Goal: Information Seeking & Learning: Learn about a topic

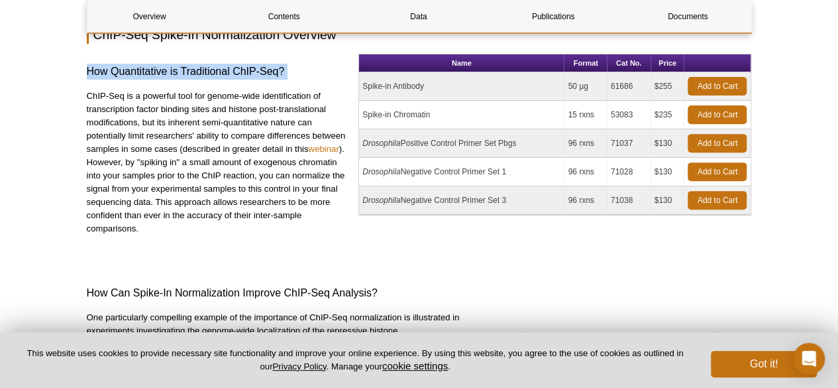
scroll to position [193, 0]
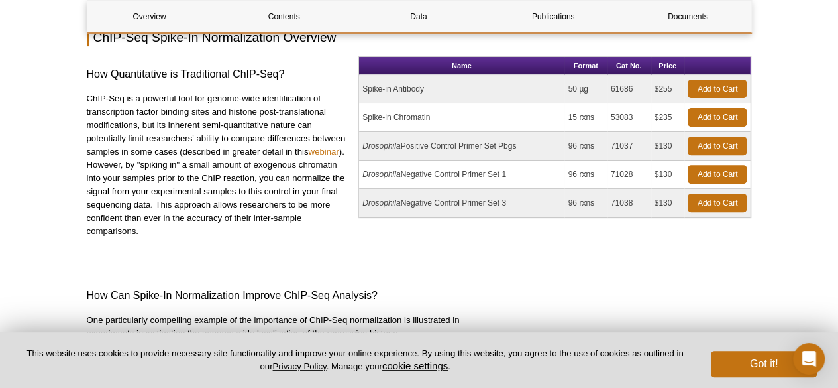
click at [379, 116] on td "Spike-in Chromatin" at bounding box center [461, 117] width 205 height 28
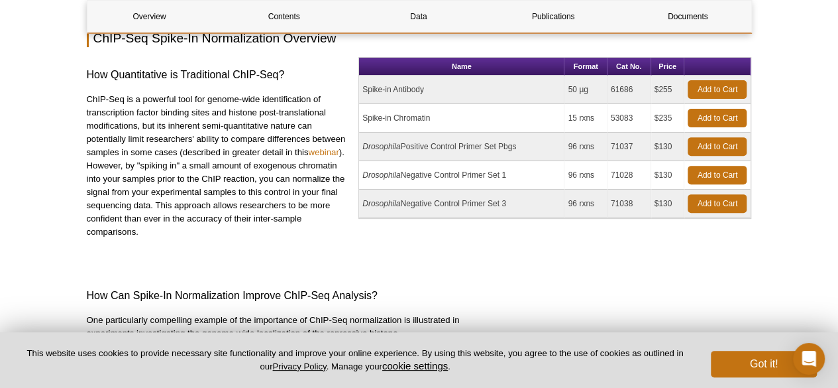
scroll to position [174, 0]
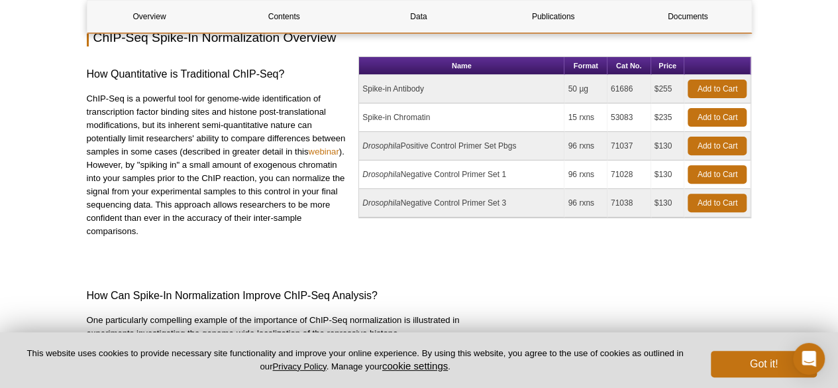
click at [252, 131] on p "ChIP-Seq is a powerful tool for genome-wide identification of transcription fac…" at bounding box center [218, 165] width 262 height 146
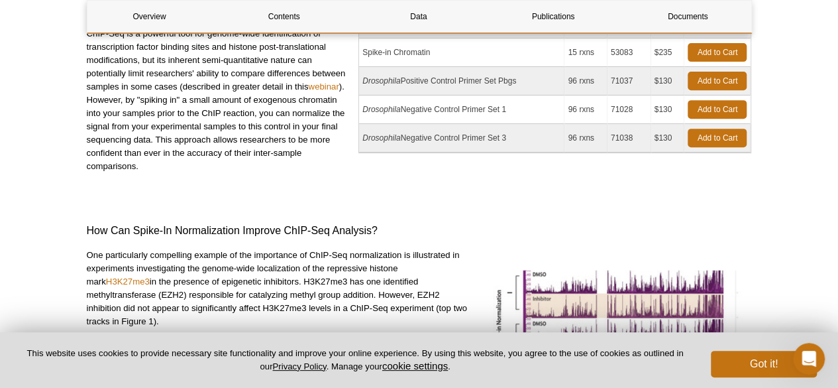
scroll to position [386, 0]
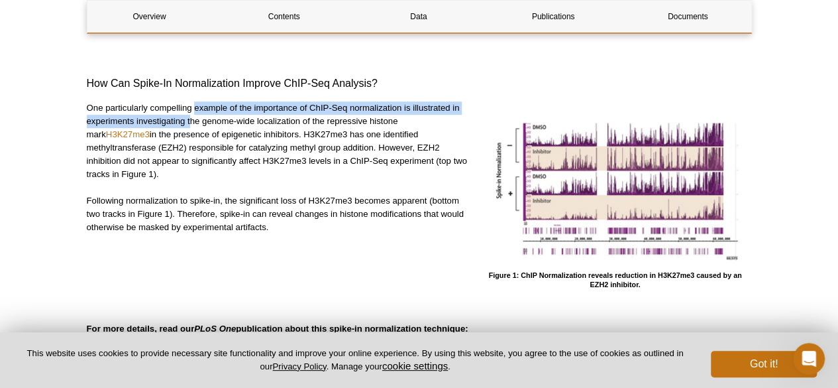
drag, startPoint x: 196, startPoint y: 109, endPoint x: 192, endPoint y: 121, distance: 12.6
click at [192, 121] on p "One particularly compelling example of the importance of ChIP-Seq normalization…" at bounding box center [278, 141] width 382 height 80
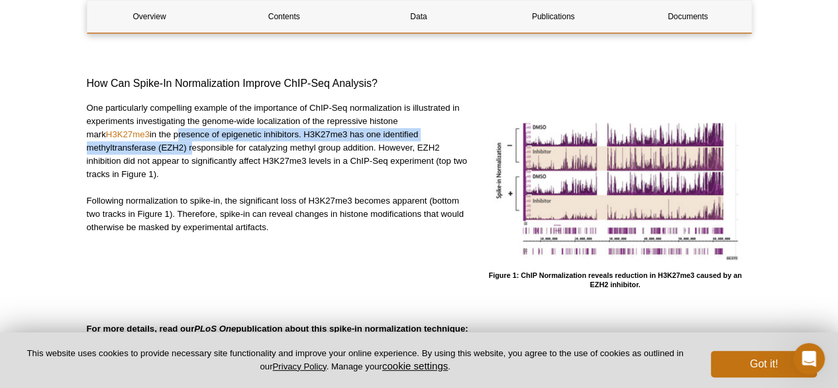
drag, startPoint x: 157, startPoint y: 132, endPoint x: 190, endPoint y: 151, distance: 38.3
click at [190, 151] on p "One particularly compelling example of the importance of ChIP-Seq normalization…" at bounding box center [278, 141] width 382 height 80
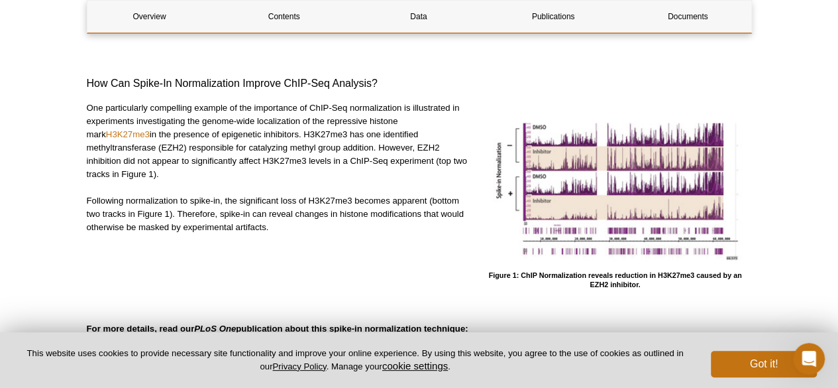
drag, startPoint x: 186, startPoint y: 146, endPoint x: 173, endPoint y: 179, distance: 35.4
click at [173, 179] on p "One particularly compelling example of the importance of ChIP-Seq normalization…" at bounding box center [278, 141] width 382 height 80
drag, startPoint x: 173, startPoint y: 179, endPoint x: 368, endPoint y: 149, distance: 197.7
click at [368, 149] on p "One particularly compelling example of the importance of ChIP-Seq normalization…" at bounding box center [278, 141] width 382 height 80
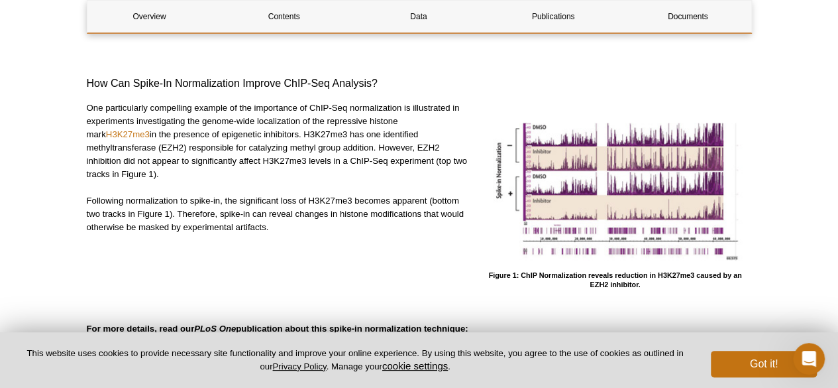
click at [368, 149] on p "One particularly compelling example of the importance of ChIP-Seq normalization…" at bounding box center [278, 141] width 382 height 80
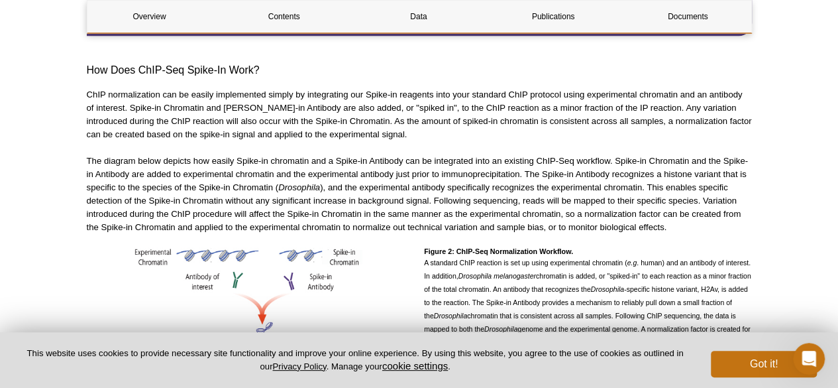
scroll to position [863, 0]
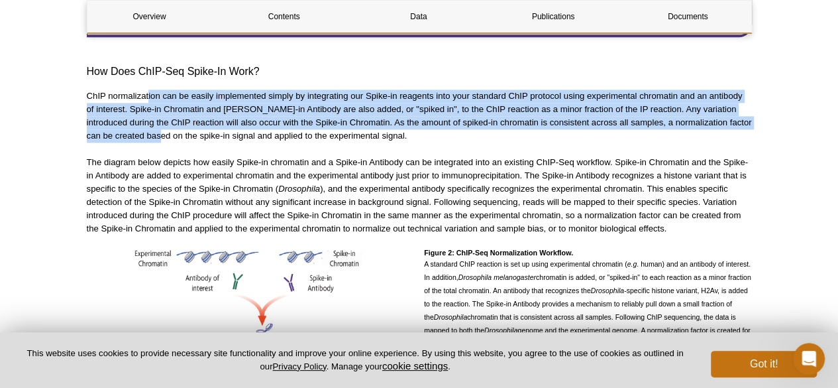
drag, startPoint x: 148, startPoint y: 82, endPoint x: 166, endPoint y: 121, distance: 43.0
click at [166, 121] on p "ChIP normalization can be easily implemented simply by integrating our Spike-in…" at bounding box center [419, 115] width 665 height 53
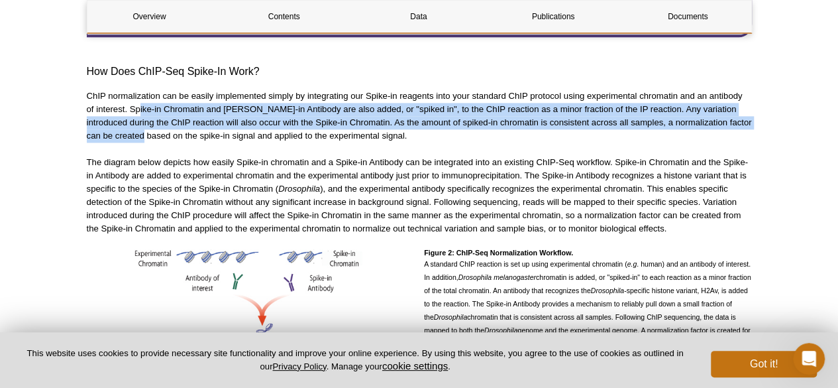
drag, startPoint x: 140, startPoint y: 93, endPoint x: 150, endPoint y: 117, distance: 25.8
click at [150, 117] on p "ChIP normalization can be easily implemented simply by integrating our Spike-in…" at bounding box center [419, 115] width 665 height 53
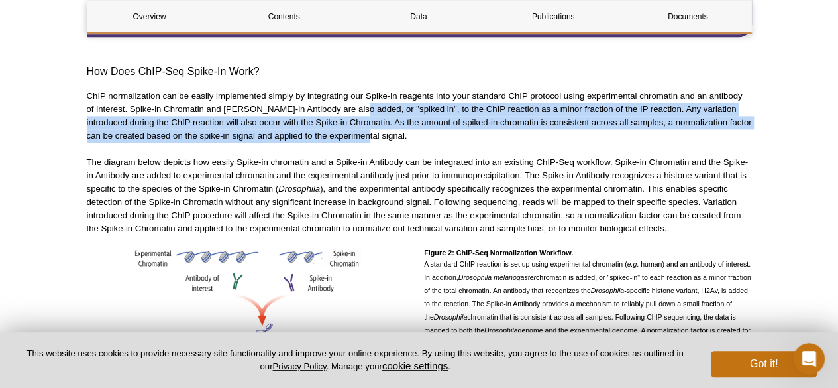
drag, startPoint x: 370, startPoint y: 124, endPoint x: 353, endPoint y: 100, distance: 29.4
click at [353, 100] on p "ChIP normalization can be easily implemented simply by integrating our Spike-in…" at bounding box center [419, 115] width 665 height 53
drag, startPoint x: 353, startPoint y: 100, endPoint x: 355, endPoint y: 128, distance: 27.9
click at [355, 128] on p "ChIP normalization can be easily implemented simply by integrating our Spike-in…" at bounding box center [419, 115] width 665 height 53
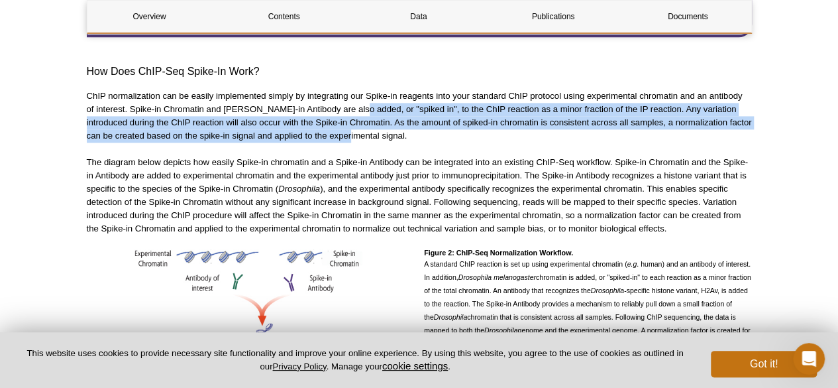
click at [355, 128] on p "ChIP normalization can be easily implemented simply by integrating our Spike-in…" at bounding box center [419, 115] width 665 height 53
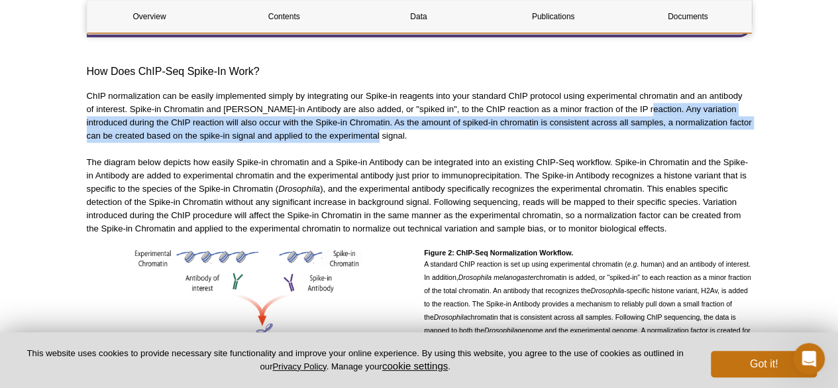
drag, startPoint x: 428, startPoint y: 125, endPoint x: 635, endPoint y: 95, distance: 209.0
click at [635, 95] on p "ChIP normalization can be easily implemented simply by integrating our Spike-in…" at bounding box center [419, 115] width 665 height 53
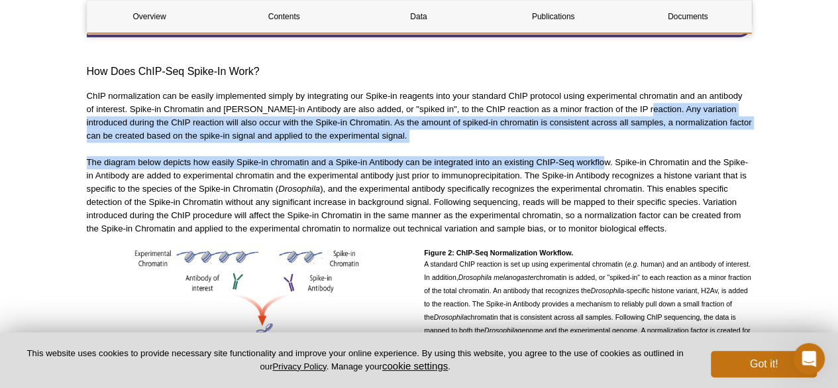
drag, startPoint x: 635, startPoint y: 95, endPoint x: 602, endPoint y: 133, distance: 50.3
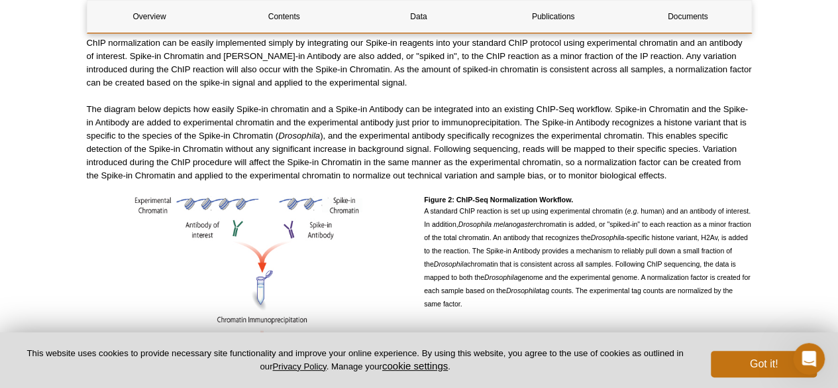
scroll to position [942, 0]
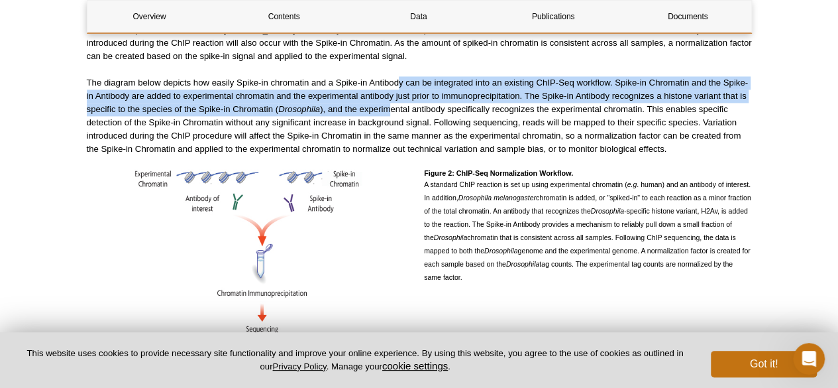
drag, startPoint x: 396, startPoint y: 70, endPoint x: 389, endPoint y: 93, distance: 24.9
click at [389, 93] on p "The diagram below depicts how easily Spike-in chromatin and a Spike-in Antibody…" at bounding box center [419, 116] width 665 height 80
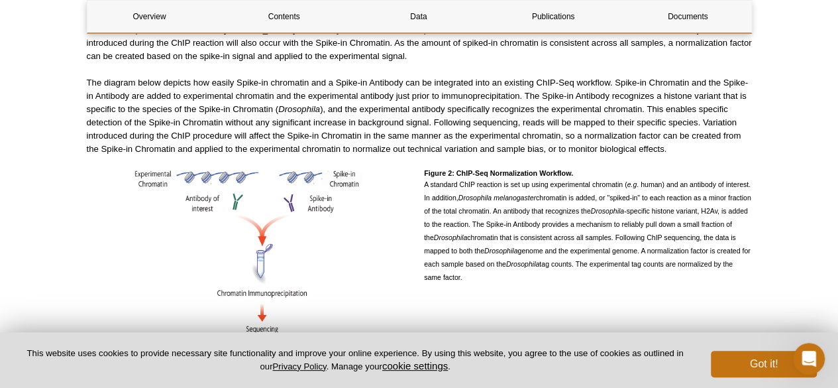
click at [176, 83] on p "The diagram below depicts how easily Spike-in chromatin and a Spike-in Antibody…" at bounding box center [419, 116] width 665 height 80
click at [518, 83] on p "The diagram below depicts how easily Spike-in chromatin and a Spike-in Antibody…" at bounding box center [419, 116] width 665 height 80
click at [524, 85] on p "The diagram below depicts how easily Spike-in chromatin and a Spike-in Antibody…" at bounding box center [419, 116] width 665 height 80
